Goal: Task Accomplishment & Management: Use online tool/utility

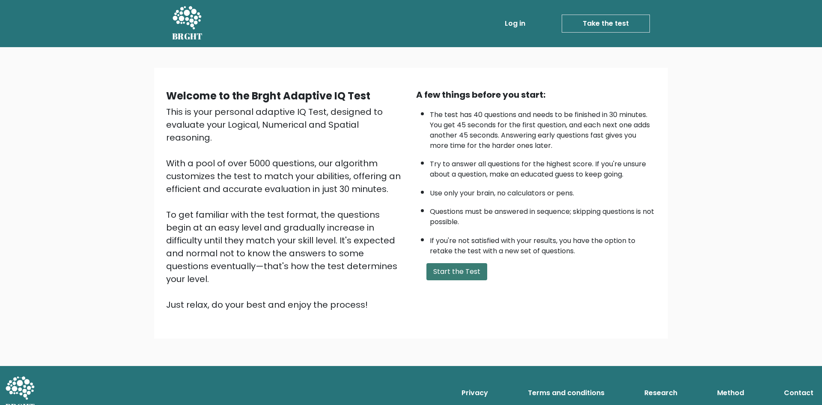
click at [449, 275] on button "Start the Test" at bounding box center [457, 271] width 61 height 17
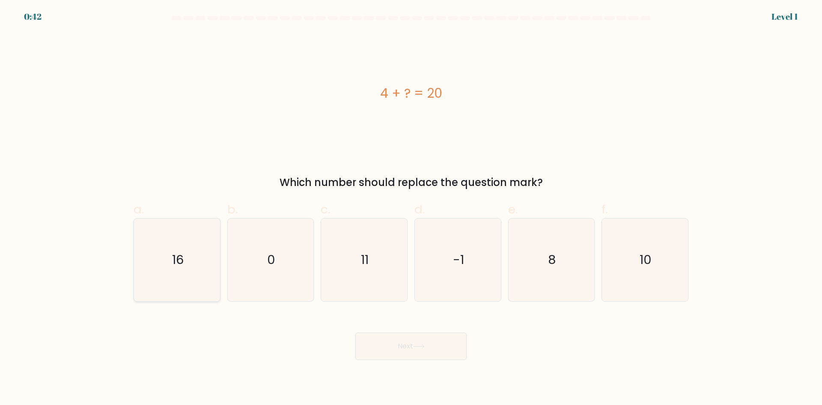
click at [158, 237] on icon "16" at bounding box center [177, 259] width 83 height 83
click at [411, 208] on input "a. 16" at bounding box center [411, 206] width 0 height 6
radio input "true"
click at [401, 341] on button "Next" at bounding box center [411, 345] width 111 height 27
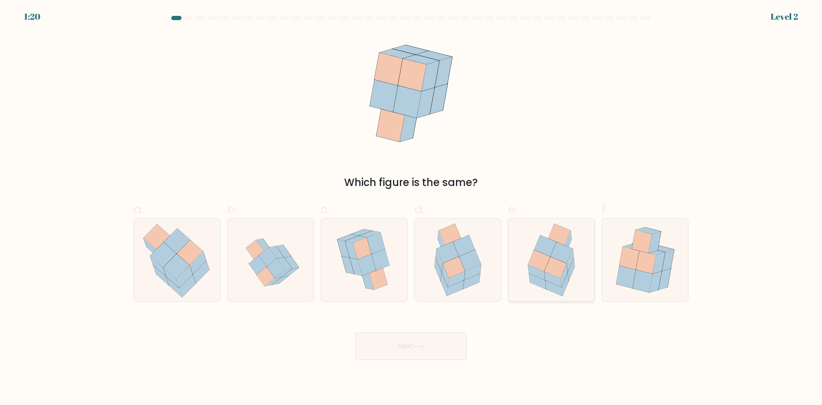
click at [555, 264] on icon at bounding box center [556, 267] width 22 height 21
click at [412, 208] on input "e." at bounding box center [411, 206] width 0 height 6
radio input "true"
click at [446, 337] on button "Next" at bounding box center [411, 345] width 111 height 27
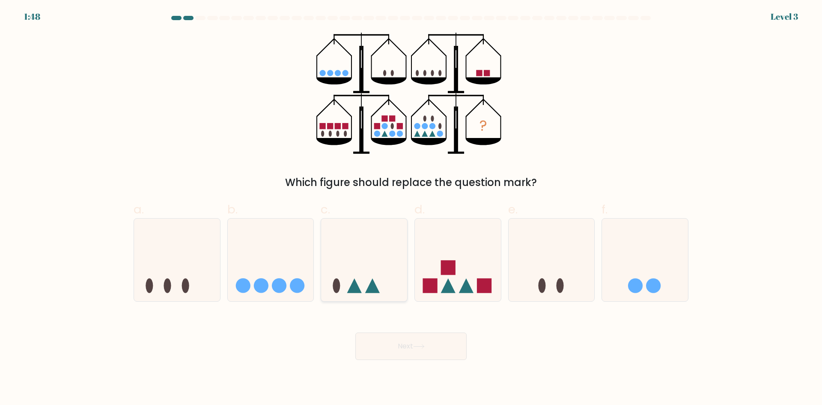
click at [354, 287] on icon at bounding box center [354, 285] width 15 height 15
click at [411, 208] on input "c." at bounding box center [411, 206] width 0 height 6
radio input "true"
click at [414, 347] on button "Next" at bounding box center [411, 345] width 111 height 27
